Goal: Task Accomplishment & Management: Use online tool/utility

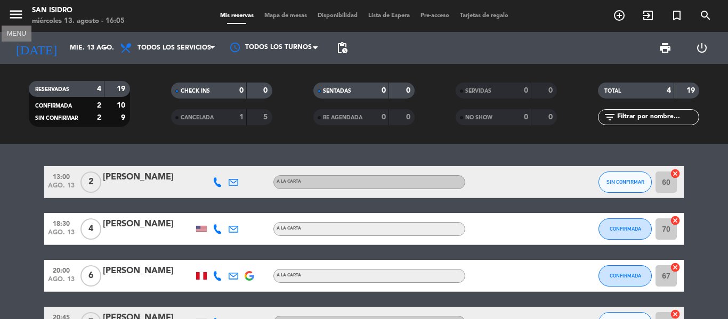
click at [11, 14] on icon "menu" at bounding box center [16, 14] width 16 height 16
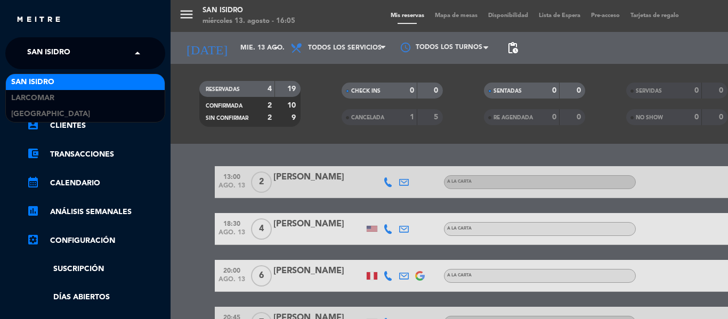
click at [134, 47] on span at bounding box center [140, 53] width 18 height 22
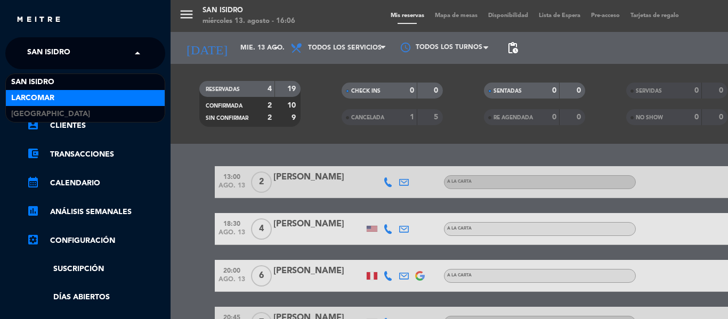
click at [78, 103] on div "Larcomar" at bounding box center [85, 98] width 159 height 16
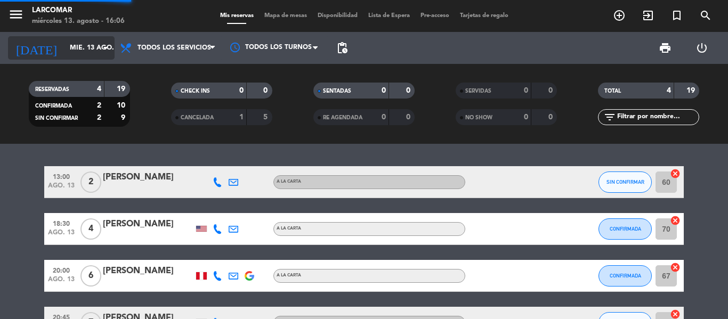
click at [64, 48] on input "mié. 13 ago." at bounding box center [109, 48] width 90 height 18
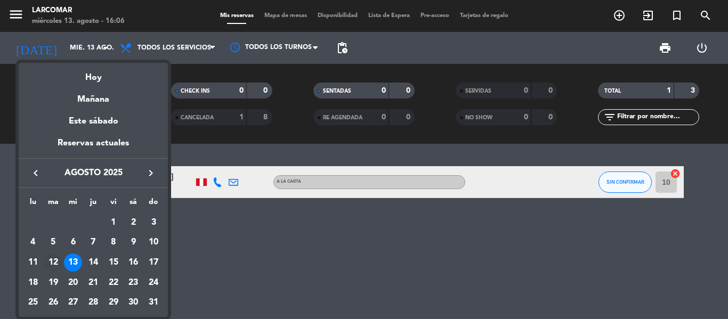
click at [57, 257] on div "12" at bounding box center [53, 263] width 18 height 18
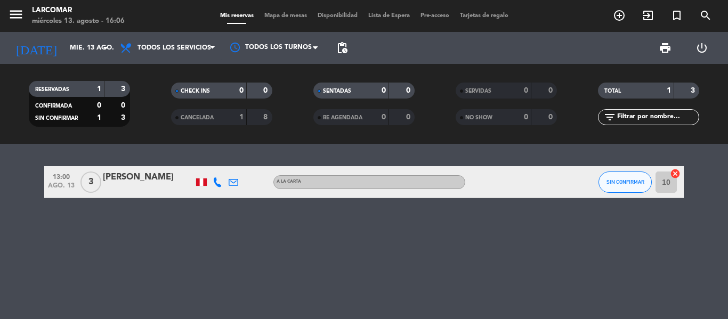
type input "[DATE]"
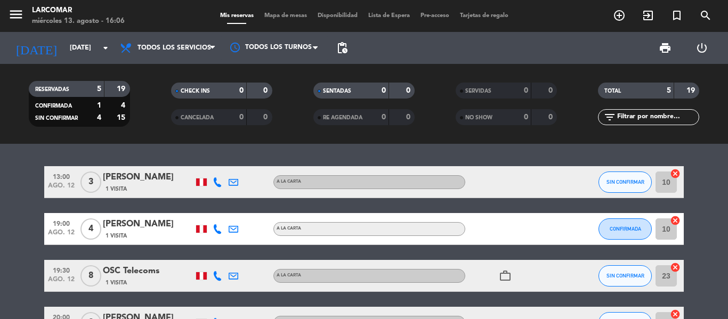
drag, startPoint x: 0, startPoint y: 262, endPoint x: 7, endPoint y: 262, distance: 7.5
click at [0, 262] on bookings-row "13:00 [DATE] 3 [PERSON_NAME] 1 Visita A la carta SIN CONFIRMAR 10 cancel 19:00 …" at bounding box center [364, 268] width 728 height 205
click at [615, 190] on button "SIN CONFIRMAR" at bounding box center [625, 182] width 53 height 21
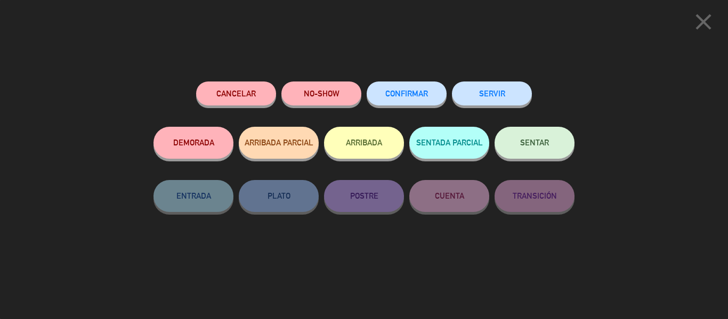
click at [496, 94] on button "SERVIR" at bounding box center [492, 94] width 80 height 24
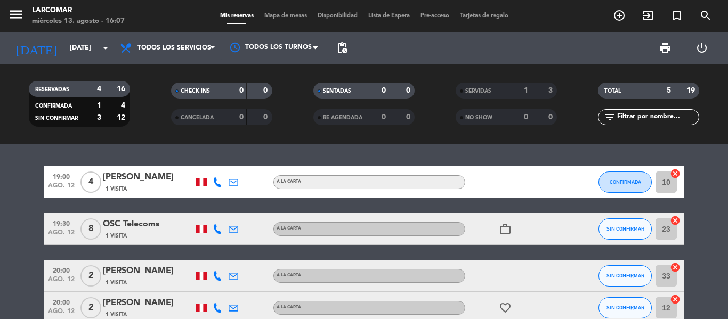
drag, startPoint x: 8, startPoint y: 248, endPoint x: 12, endPoint y: 244, distance: 5.7
click at [8, 248] on bookings-row "19:00 [DATE] 4 [PERSON_NAME] 1 Visita A la carta CONFIRMADA 10 cancel 19:30 [DA…" at bounding box center [364, 245] width 728 height 158
click at [625, 184] on span "CONFIRMADA" at bounding box center [625, 182] width 31 height 6
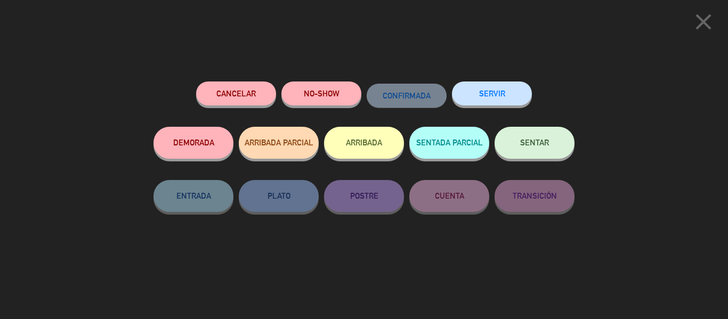
click at [504, 96] on button "SERVIR" at bounding box center [492, 94] width 80 height 24
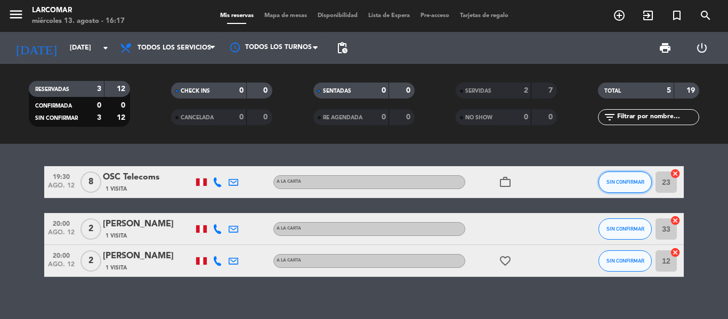
click at [642, 183] on span "SIN CONFIRMAR" at bounding box center [626, 182] width 38 height 6
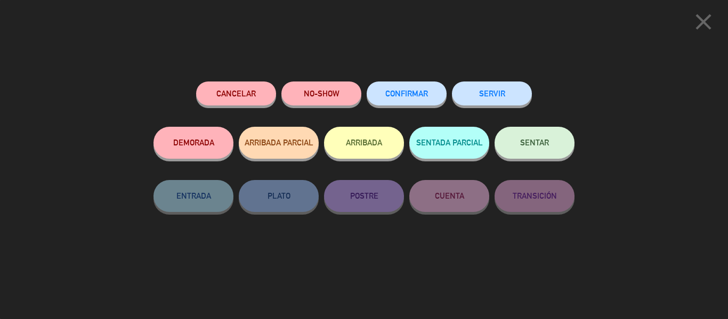
click at [499, 99] on button "SERVIR" at bounding box center [492, 94] width 80 height 24
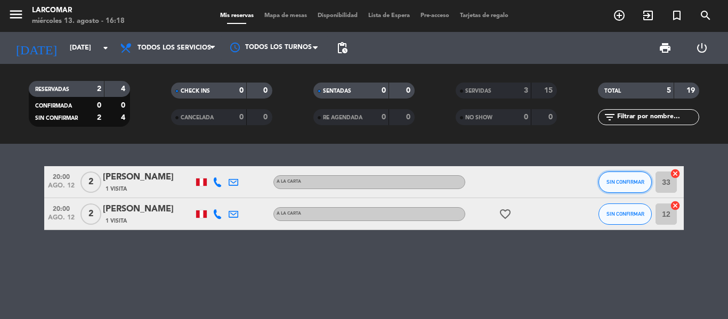
click at [615, 184] on span "SIN CONFIRMAR" at bounding box center [626, 182] width 38 height 6
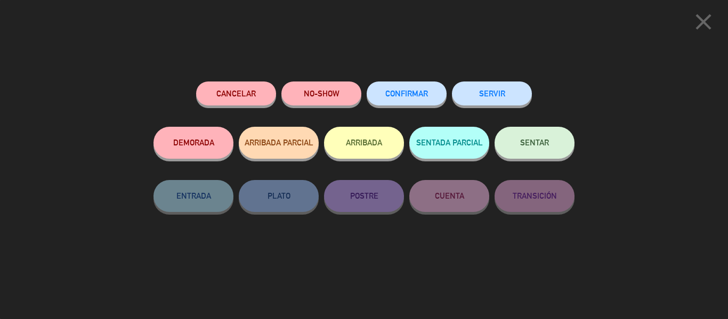
click at [489, 98] on button "SERVIR" at bounding box center [492, 94] width 80 height 24
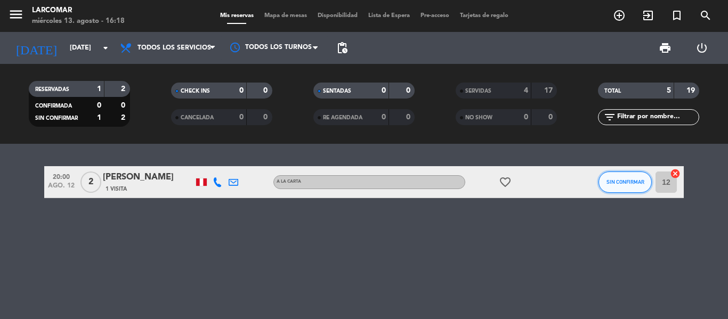
click at [627, 179] on button "SIN CONFIRMAR" at bounding box center [625, 182] width 53 height 21
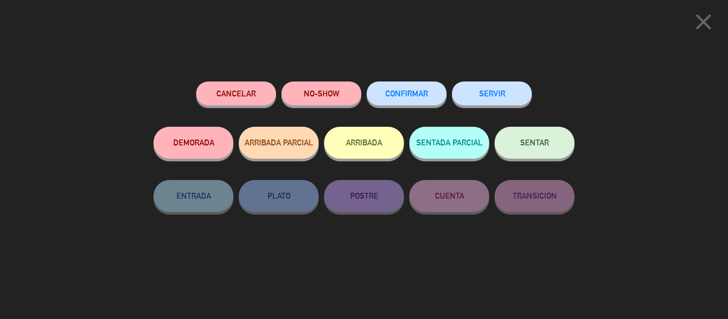
click at [482, 93] on button "SERVIR" at bounding box center [492, 94] width 80 height 24
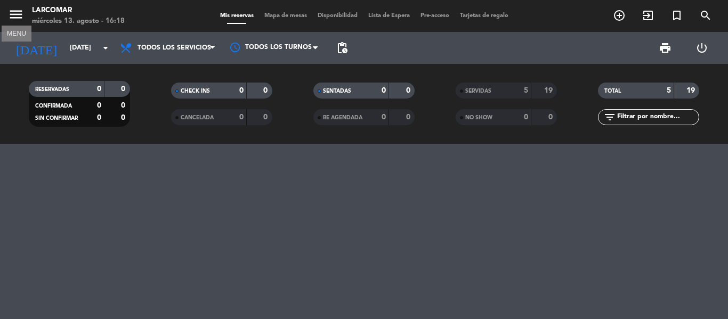
click at [19, 15] on icon "menu" at bounding box center [16, 14] width 16 height 16
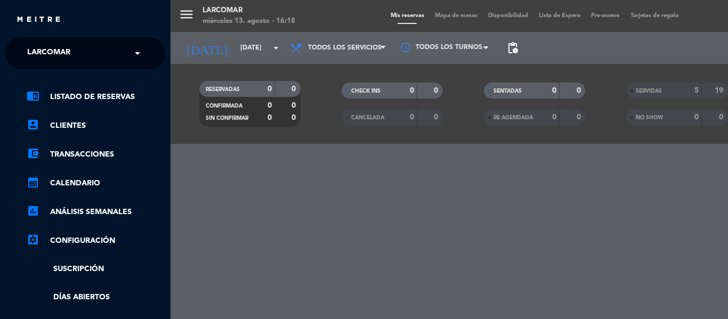
click at [122, 41] on ng-select "× Larcomar ×" at bounding box center [85, 53] width 160 height 32
click at [122, 51] on input "text" at bounding box center [86, 53] width 130 height 23
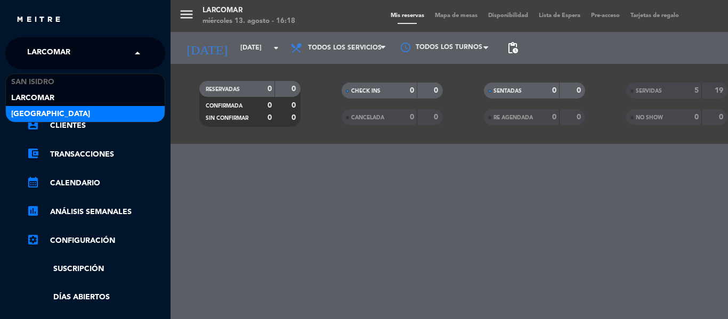
click at [57, 112] on span "[GEOGRAPHIC_DATA]" at bounding box center [50, 114] width 79 height 12
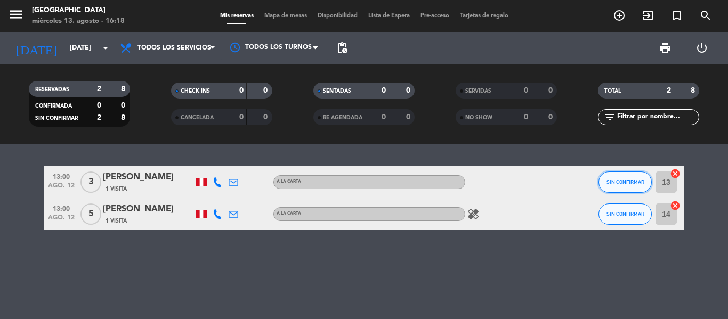
click at [640, 184] on span "SIN CONFIRMAR" at bounding box center [626, 182] width 38 height 6
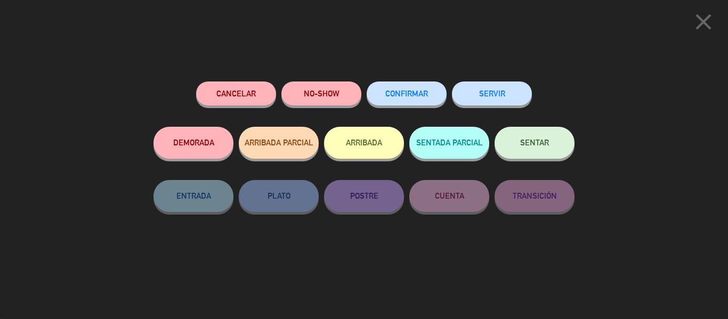
click at [491, 90] on button "SERVIR" at bounding box center [492, 94] width 80 height 24
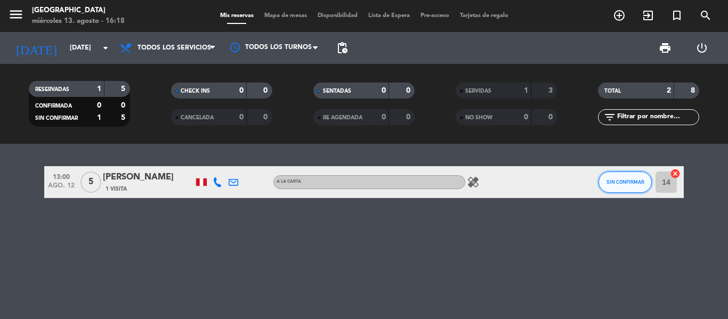
click at [639, 182] on span "SIN CONFIRMAR" at bounding box center [626, 182] width 38 height 6
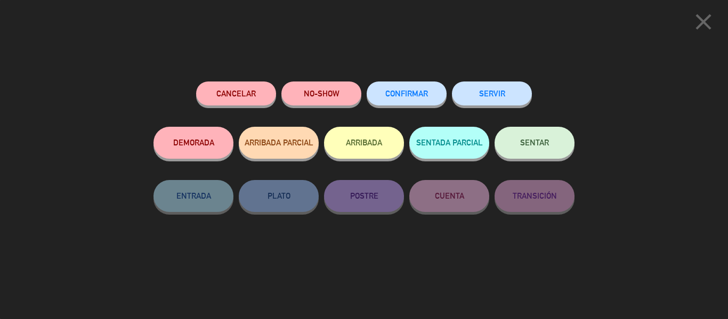
click at [340, 101] on button "NO-SHOW" at bounding box center [321, 94] width 80 height 24
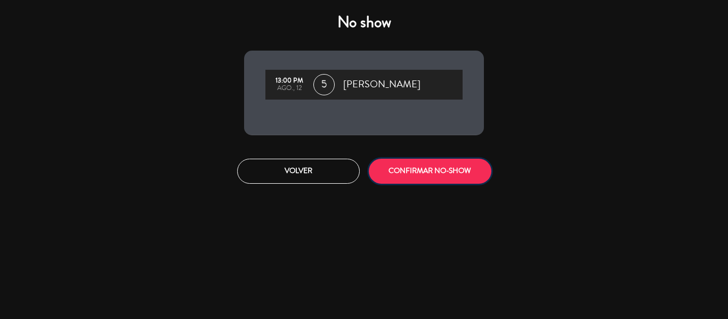
click at [412, 170] on button "CONFIRMAR NO-SHOW" at bounding box center [430, 171] width 123 height 25
